Goal: Check status: Check status

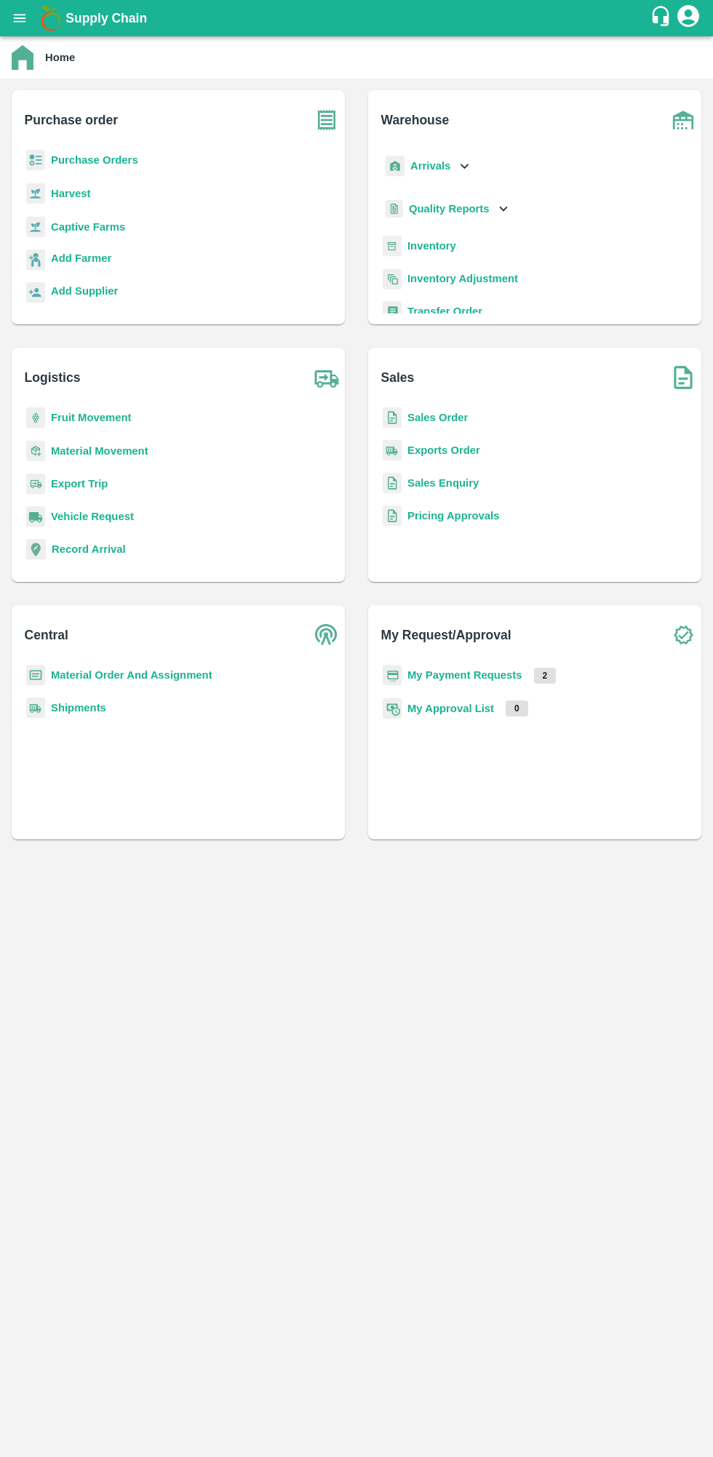
click at [495, 677] on b "My Payment Requests" at bounding box center [464, 675] width 115 height 12
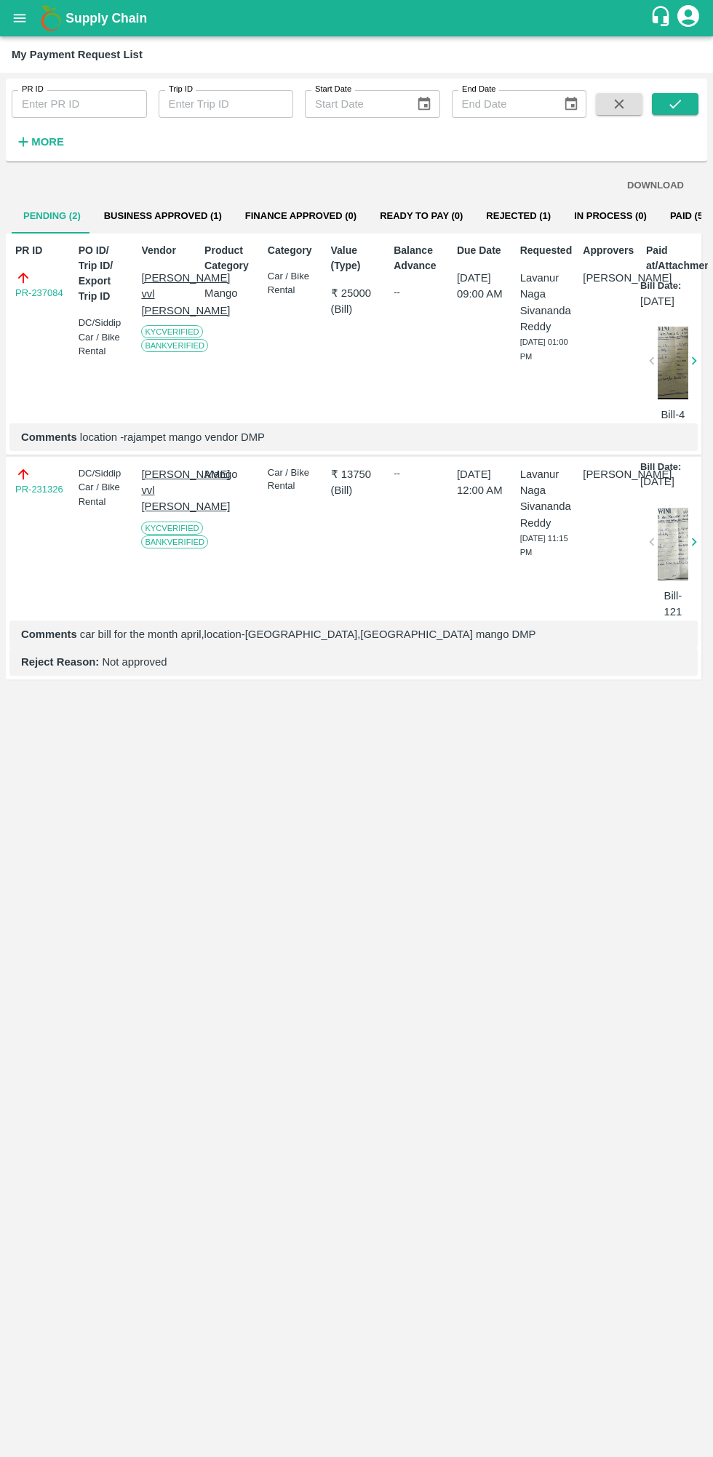
click at [178, 215] on button "Business Approved (1)" at bounding box center [162, 216] width 141 height 35
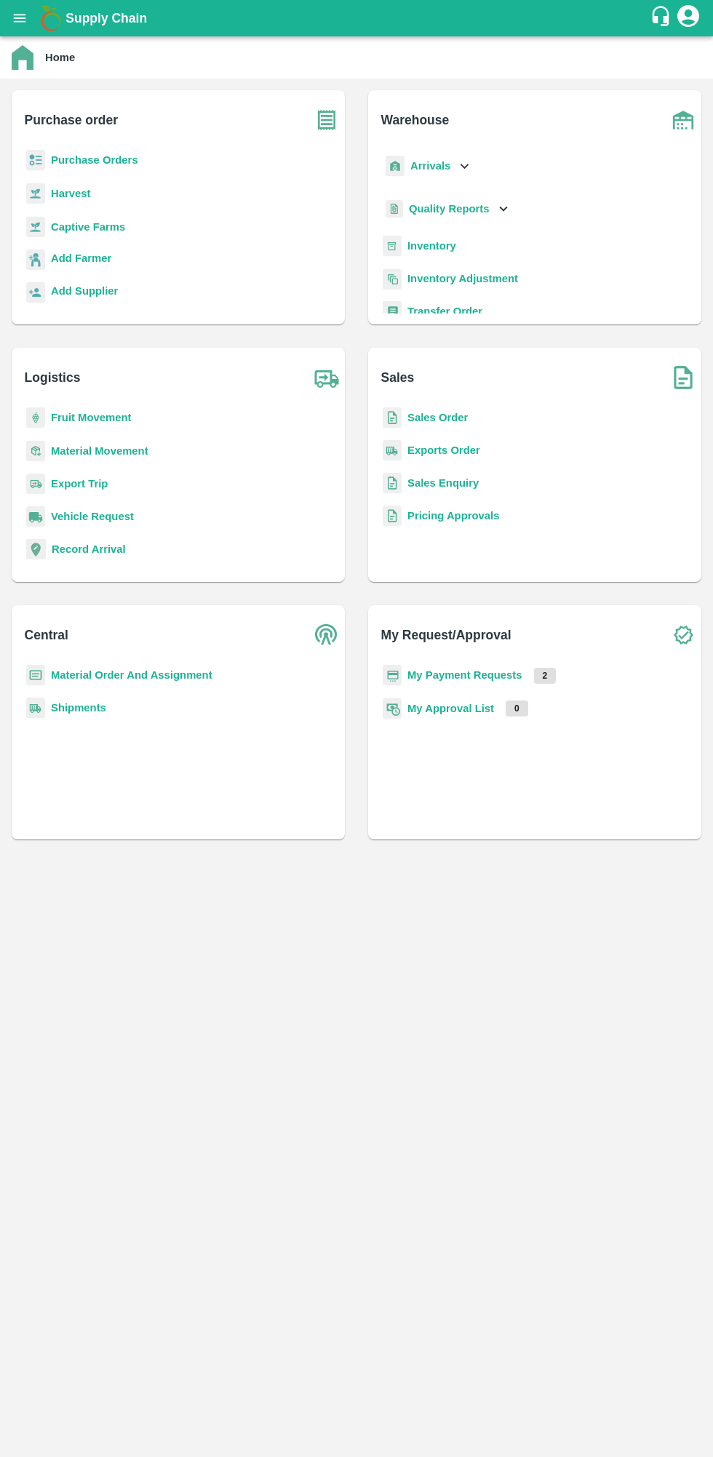
click at [508, 673] on b "My Payment Requests" at bounding box center [464, 675] width 115 height 12
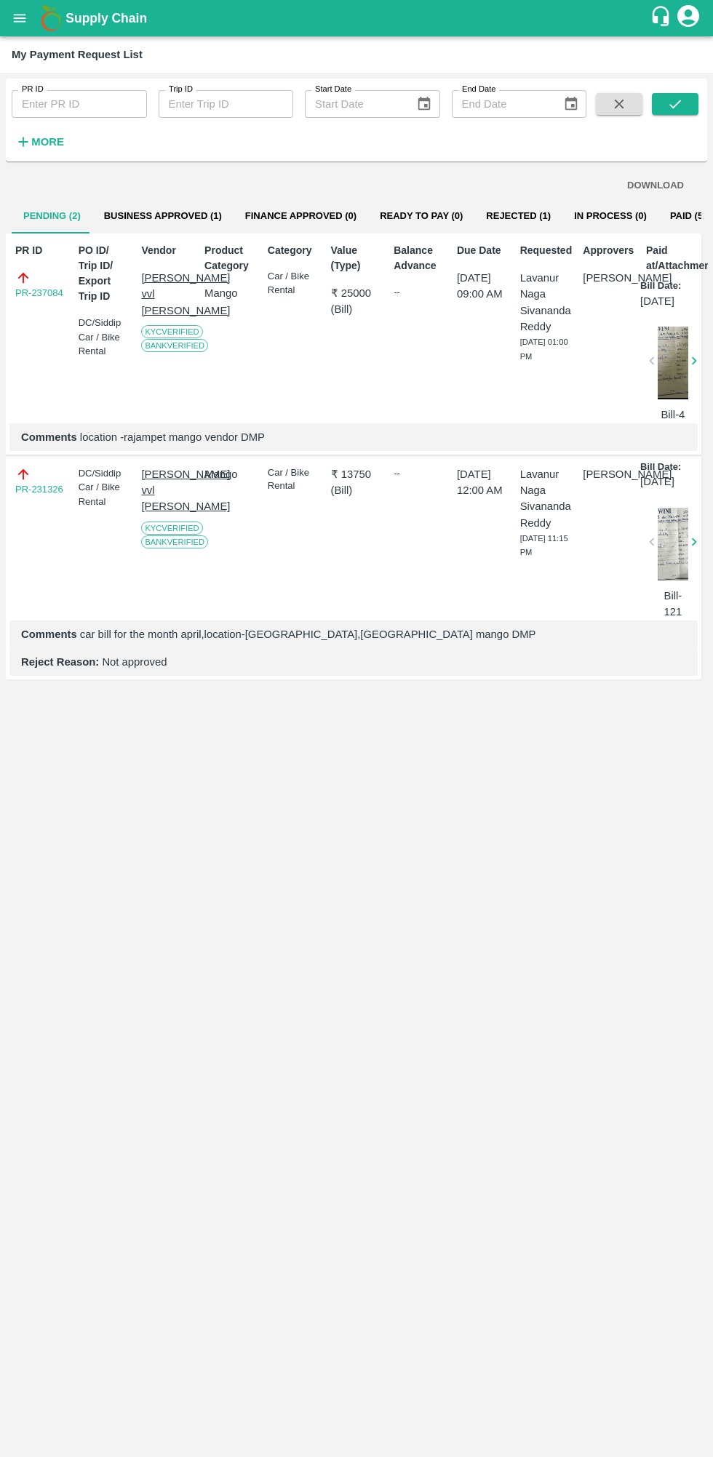
click at [169, 224] on button "Business Approved (1)" at bounding box center [162, 216] width 141 height 35
click at [399, 215] on button "Ready To Pay (1)" at bounding box center [421, 216] width 106 height 35
click at [390, 210] on button "Ready To Pay (1)" at bounding box center [421, 216] width 106 height 35
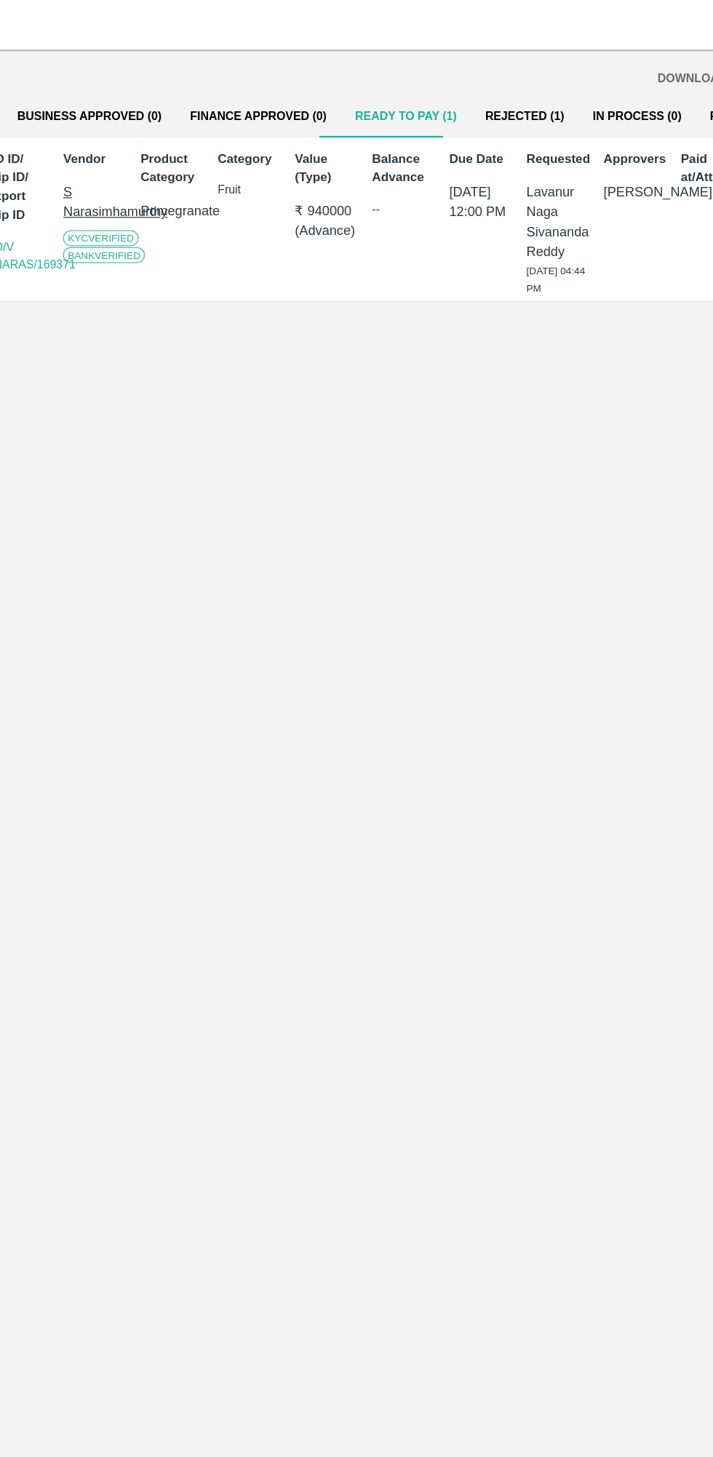
scroll to position [0, 10]
